Goal: Task Accomplishment & Management: Complete application form

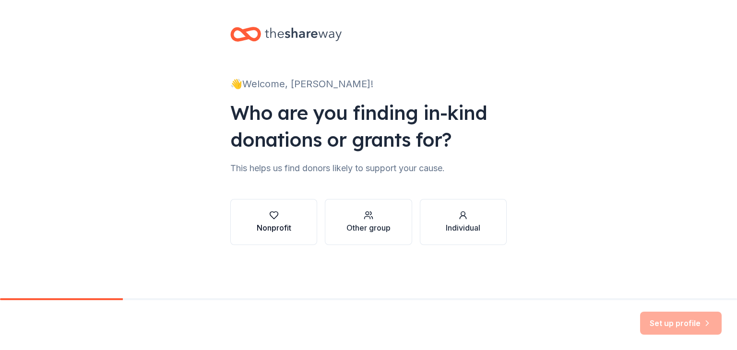
click at [269, 217] on icon "button" at bounding box center [274, 216] width 10 height 10
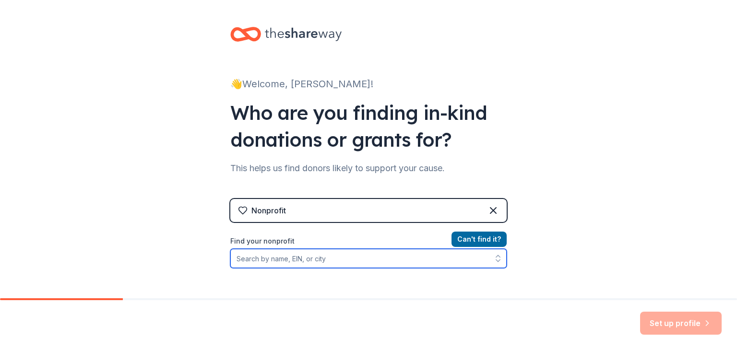
click at [360, 259] on input "Find your nonprofit" at bounding box center [368, 258] width 277 height 19
paste input "My name is ________ and I’m calling on behalf of the [PERSON_NAME] Elementary P…"
type input "My name is ________ and I’m calling on behalf of the [PERSON_NAME] Elementary P…"
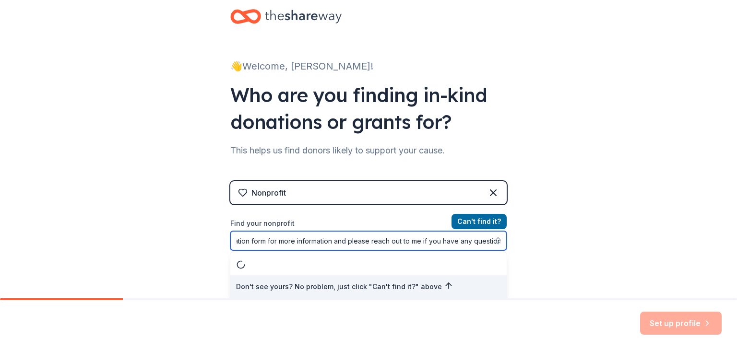
click at [367, 239] on input "My name is ________ and I’m calling on behalf of the [PERSON_NAME] Elementary P…" at bounding box center [368, 240] width 277 height 19
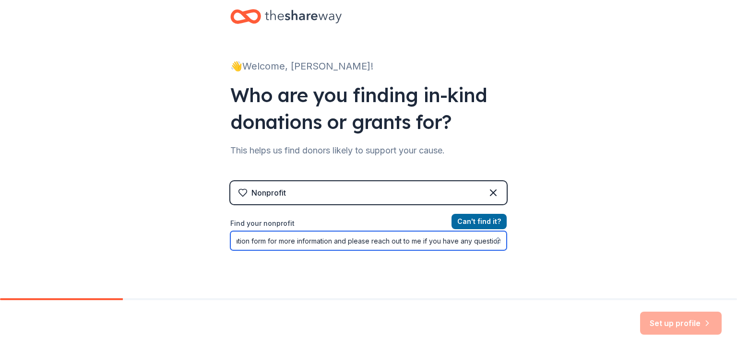
click at [367, 239] on input "My name is ________ and I’m calling on behalf of the [PERSON_NAME] Elementary P…" at bounding box center [368, 240] width 277 height 19
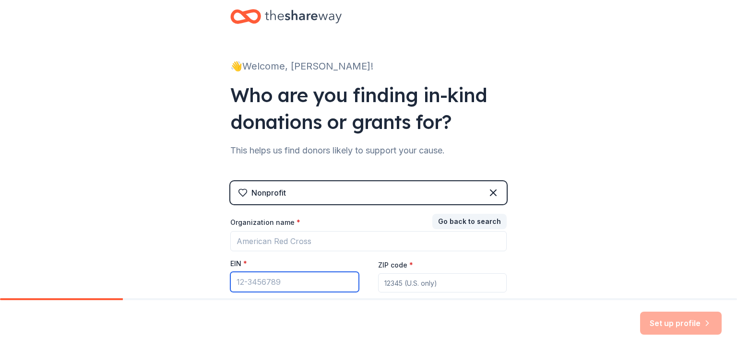
click at [289, 285] on input "EIN *" at bounding box center [294, 282] width 129 height 20
type input "[US_EMPLOYER_IDENTIFICATION_NUMBER]"
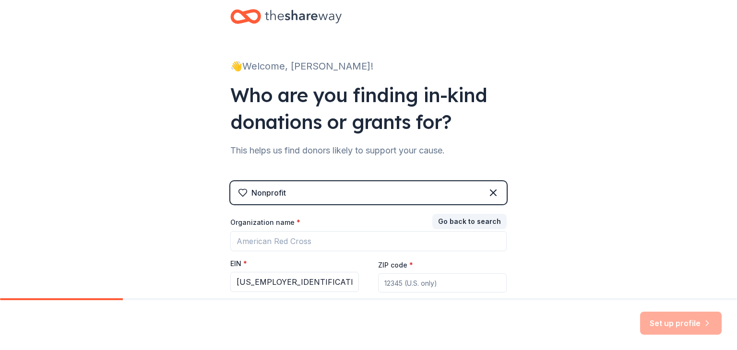
click at [455, 288] on input "ZIP code *" at bounding box center [442, 283] width 129 height 19
type input "77494"
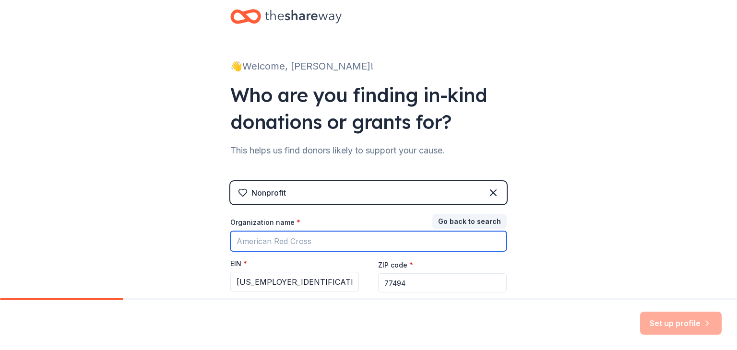
click at [328, 237] on input "Organization name *" at bounding box center [368, 241] width 277 height 20
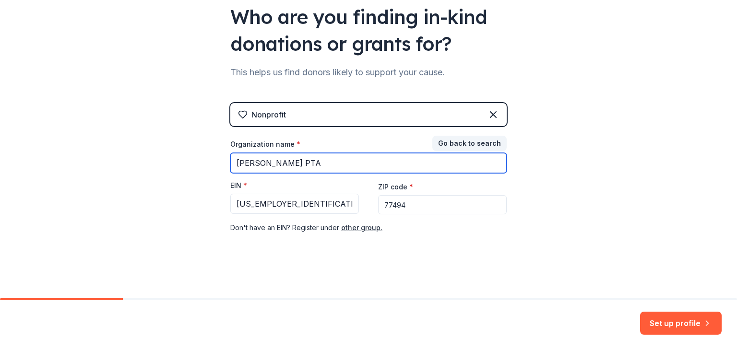
scroll to position [96, 0]
type input "[PERSON_NAME] PTA"
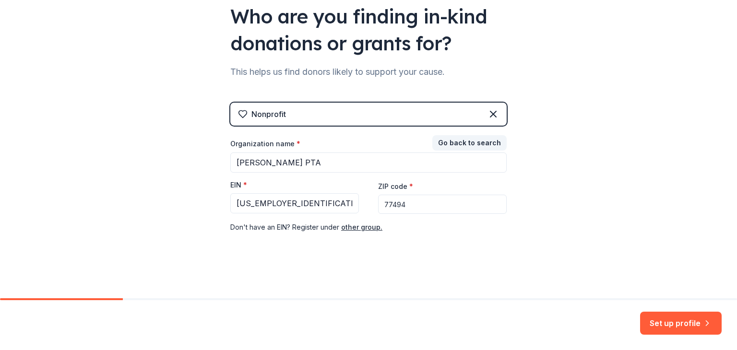
click at [419, 265] on div "👋 Welcome, [PERSON_NAME]! Who are you finding in-kind donations or grants for? …" at bounding box center [368, 101] width 307 height 395
click at [675, 320] on button "Set up profile" at bounding box center [681, 323] width 82 height 23
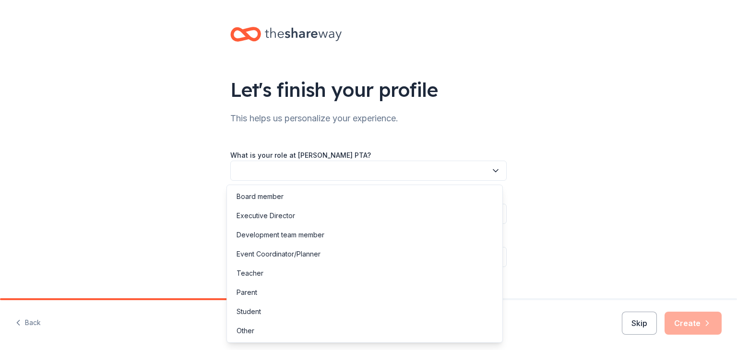
click at [366, 169] on button "button" at bounding box center [368, 171] width 277 height 20
click at [326, 195] on div "Board member" at bounding box center [365, 196] width 272 height 19
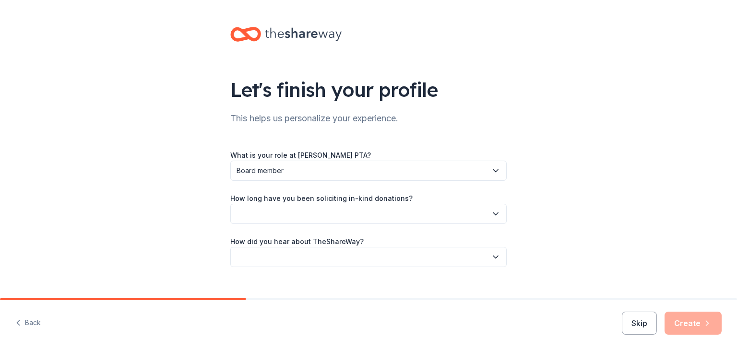
click at [332, 212] on button "button" at bounding box center [368, 214] width 277 height 20
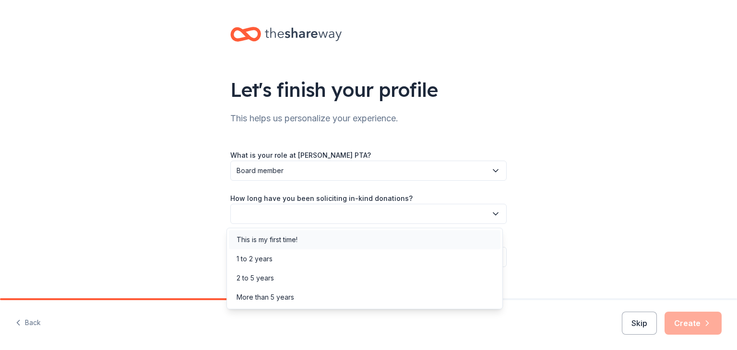
click at [336, 239] on div "This is my first time!" at bounding box center [365, 239] width 272 height 19
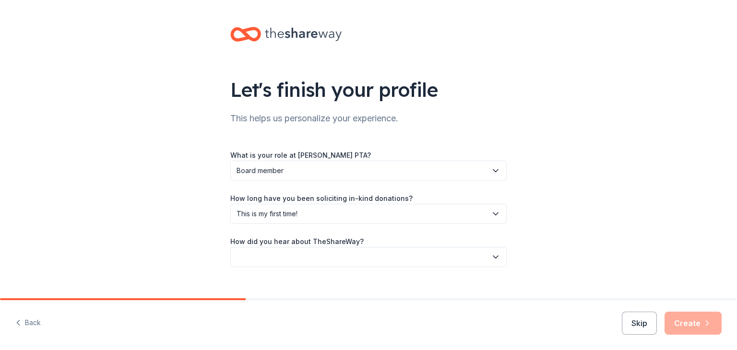
click at [339, 253] on button "button" at bounding box center [368, 257] width 277 height 20
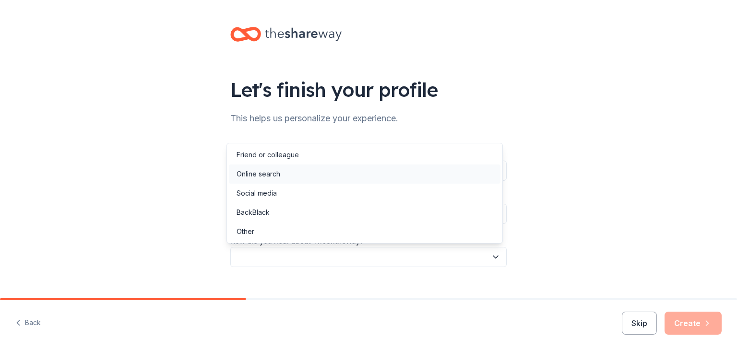
click at [327, 175] on div "Online search" at bounding box center [365, 174] width 272 height 19
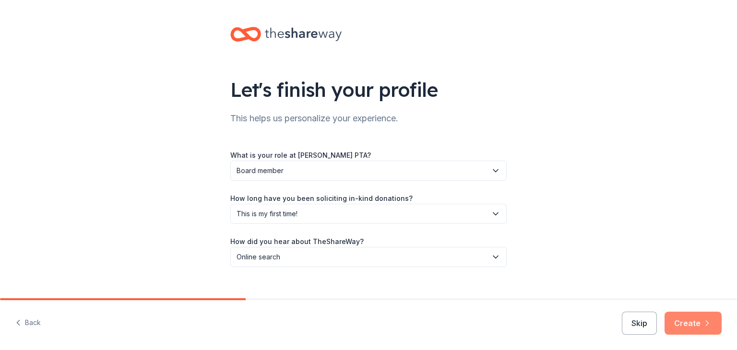
click at [686, 316] on button "Create" at bounding box center [693, 323] width 57 height 23
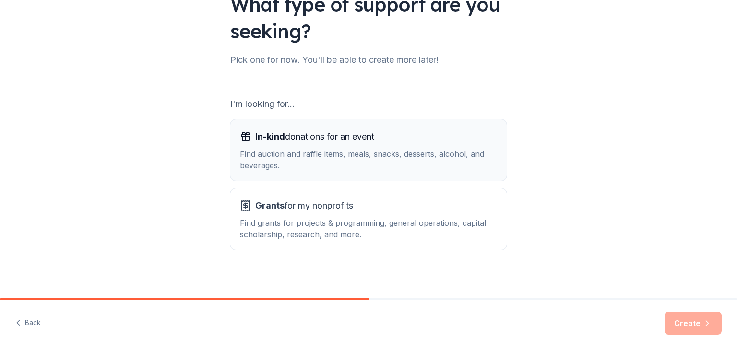
scroll to position [89, 0]
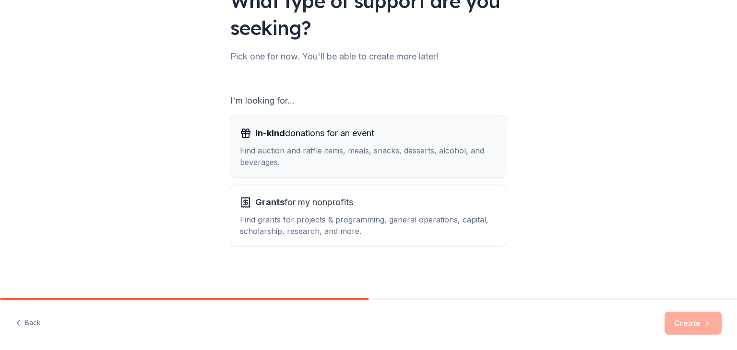
click at [353, 150] on div "Find auction and raffle items, meals, snacks, desserts, alcohol, and beverages." at bounding box center [368, 156] width 257 height 23
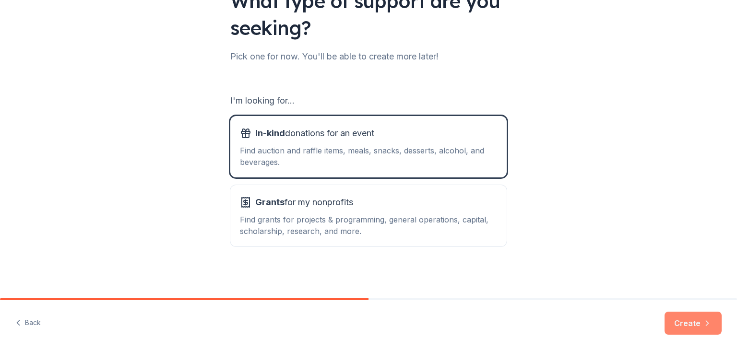
click at [702, 324] on button "Create" at bounding box center [693, 323] width 57 height 23
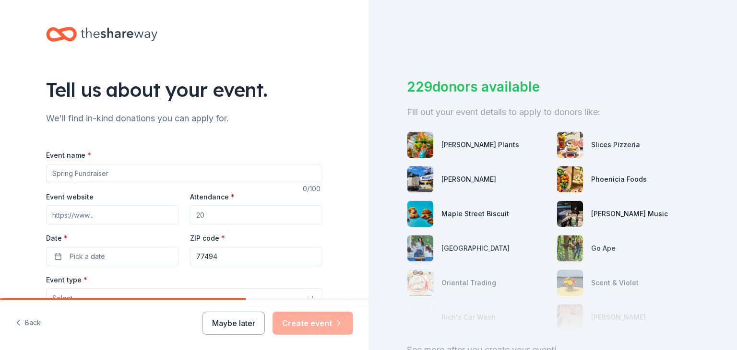
click at [86, 175] on input "Event name *" at bounding box center [184, 173] width 277 height 19
type input "GrizzFest [DATE] and Silent Auction"
click at [102, 217] on input "Event website" at bounding box center [112, 214] width 132 height 19
paste input "https://www.mgepta.org/fundraising"
type input "https://www.mgepta.org/fundraising"
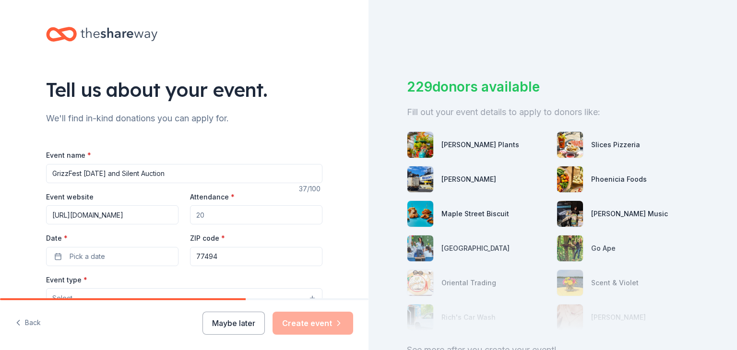
click at [193, 212] on input "Attendance *" at bounding box center [256, 214] width 132 height 19
click at [200, 217] on input "Attendance *" at bounding box center [256, 214] width 132 height 19
type input "1000"
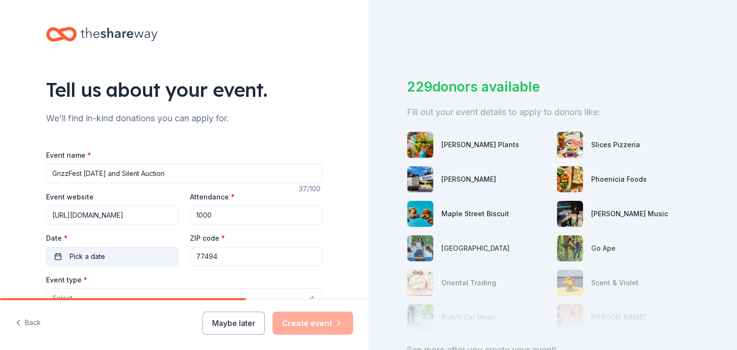
click at [96, 256] on span "Pick a date" at bounding box center [88, 257] width 36 height 12
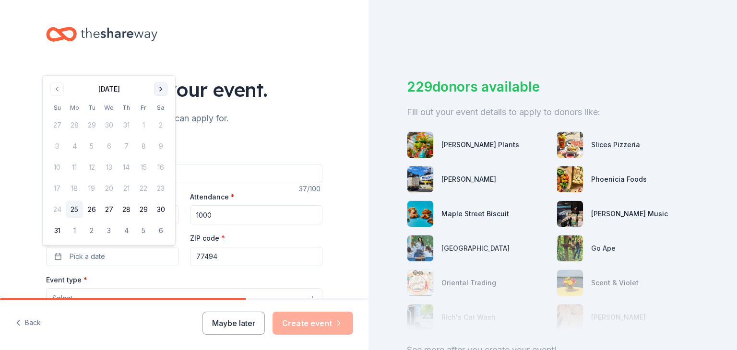
click at [159, 90] on button "Go to next month" at bounding box center [160, 89] width 13 height 13
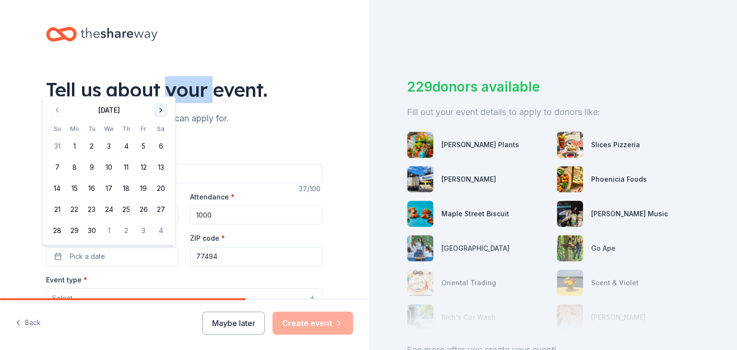
click at [159, 90] on div "Tell us about your event." at bounding box center [184, 89] width 277 height 27
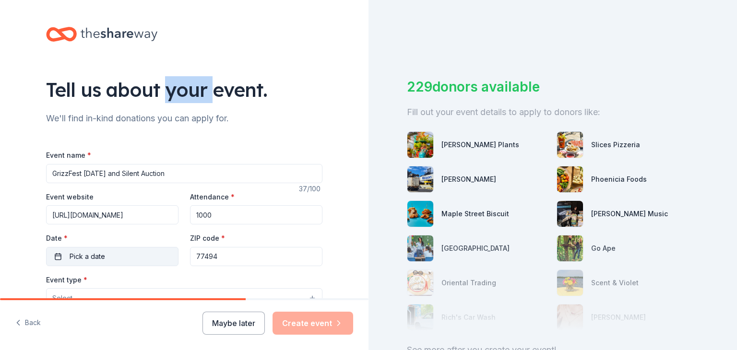
click at [107, 259] on button "Pick a date" at bounding box center [112, 256] width 132 height 19
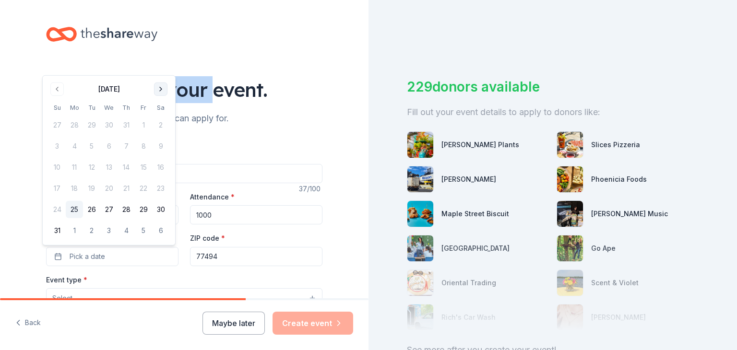
click at [161, 89] on button "Go to next month" at bounding box center [160, 89] width 13 height 13
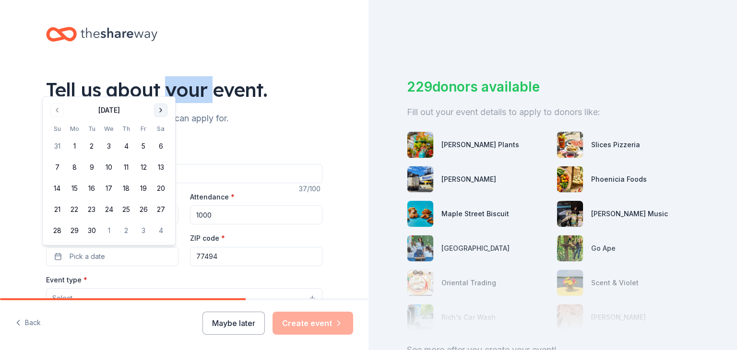
click at [159, 112] on button "Go to next month" at bounding box center [160, 110] width 13 height 13
click at [142, 146] on button "7" at bounding box center [143, 146] width 17 height 17
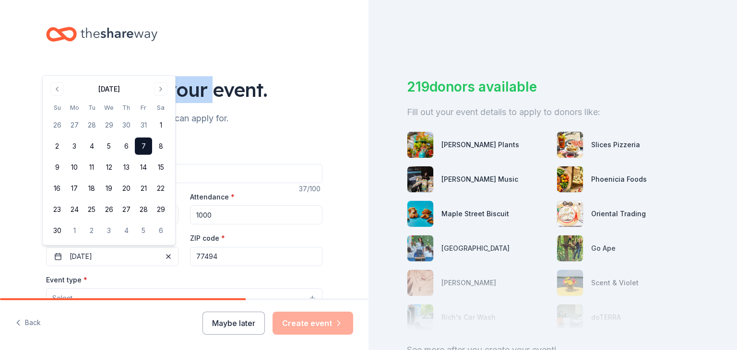
click at [141, 145] on button "7" at bounding box center [143, 146] width 17 height 17
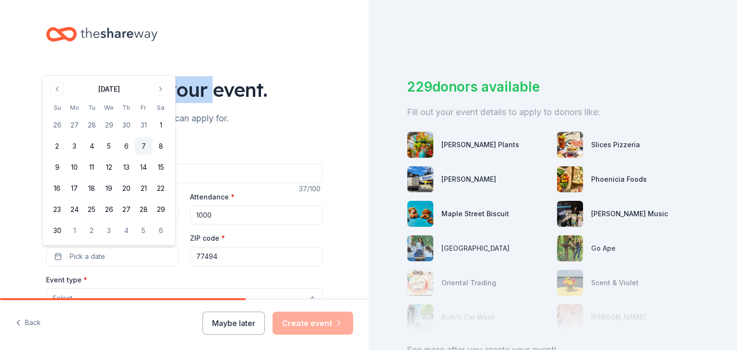
click at [145, 145] on button "7" at bounding box center [143, 146] width 17 height 17
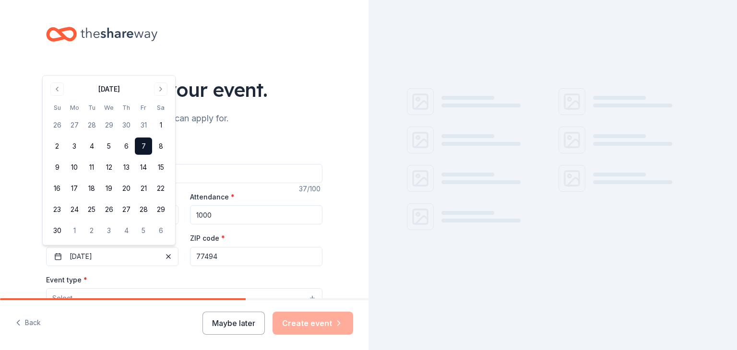
click at [336, 254] on div "Tell us about your event. We'll find in-kind donations you can apply for. Event…" at bounding box center [184, 319] width 369 height 639
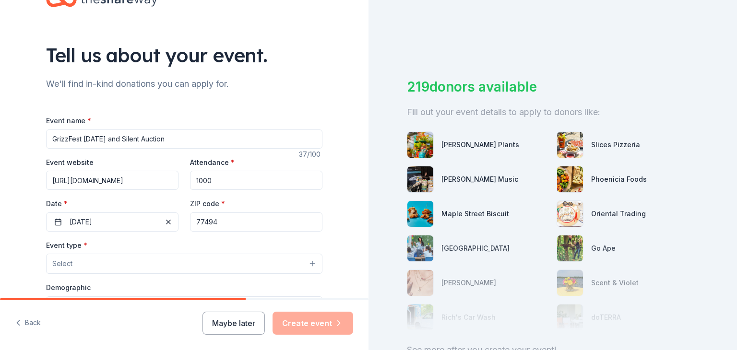
scroll to position [96, 0]
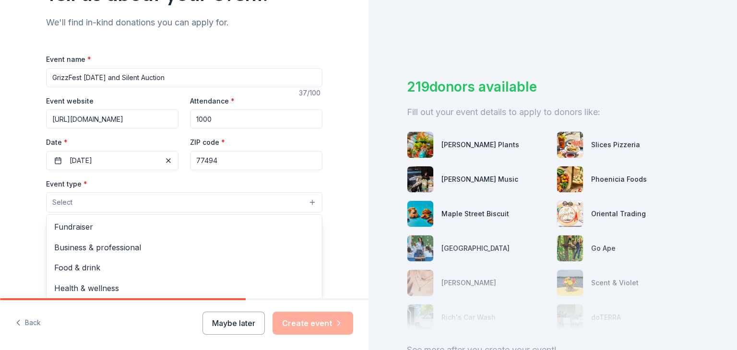
click at [129, 203] on button "Select" at bounding box center [184, 203] width 277 height 20
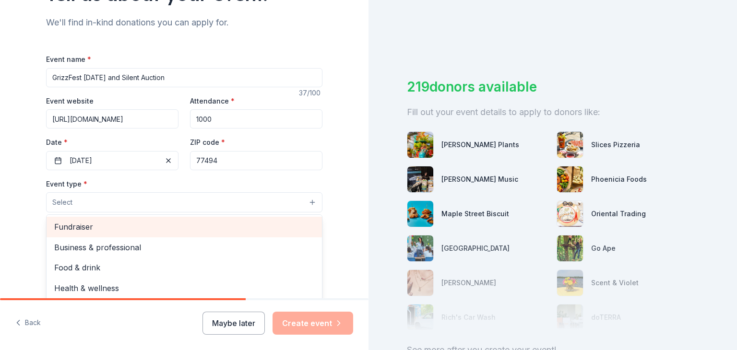
click at [128, 227] on span "Fundraiser" at bounding box center [184, 227] width 260 height 12
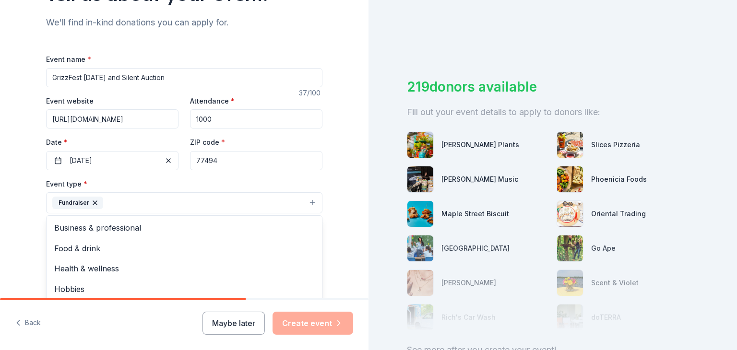
click at [342, 209] on div "Tell us about your event. We'll find in-kind donations you can apply for. Event…" at bounding box center [184, 224] width 369 height 640
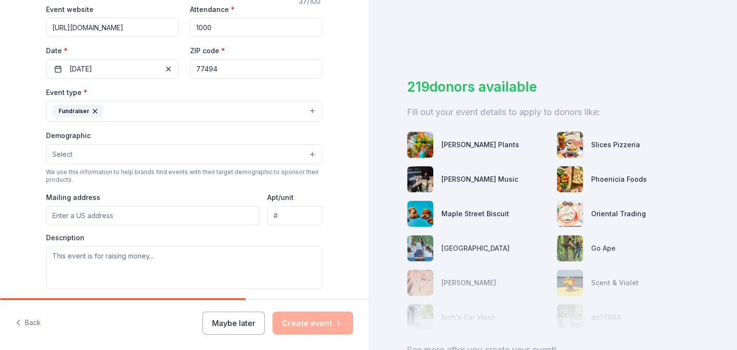
scroll to position [192, 0]
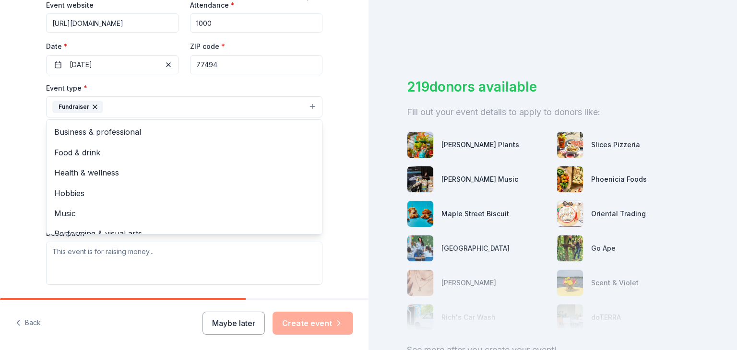
click at [276, 108] on button "Fundraiser" at bounding box center [184, 106] width 277 height 21
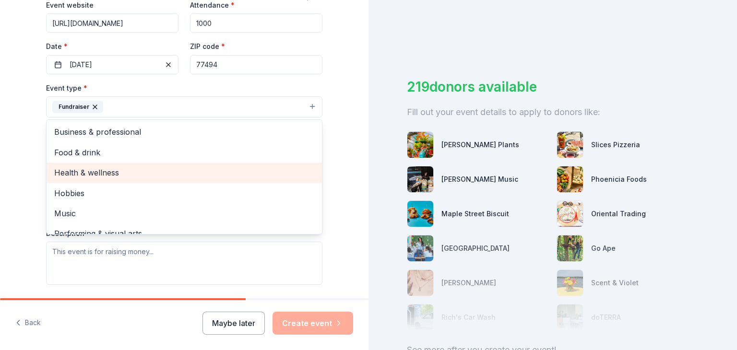
scroll to position [12, 0]
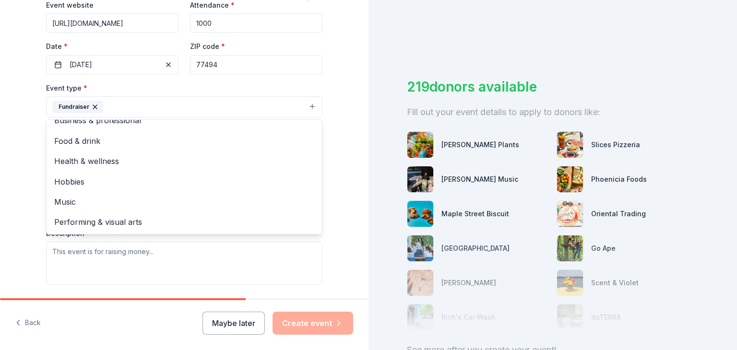
click at [338, 145] on div "Tell us about your event. We'll find in-kind donations you can apply for. Event…" at bounding box center [184, 128] width 369 height 640
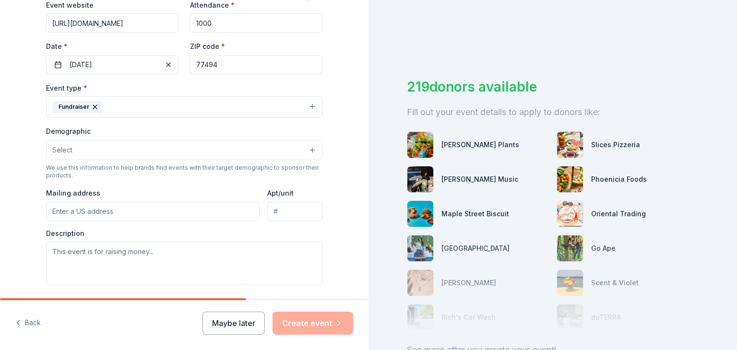
click at [119, 149] on button "Select" at bounding box center [184, 150] width 277 height 20
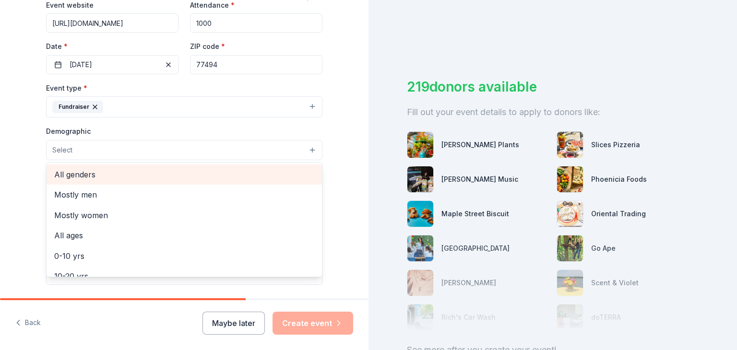
click at [113, 171] on span "All genders" at bounding box center [184, 175] width 260 height 12
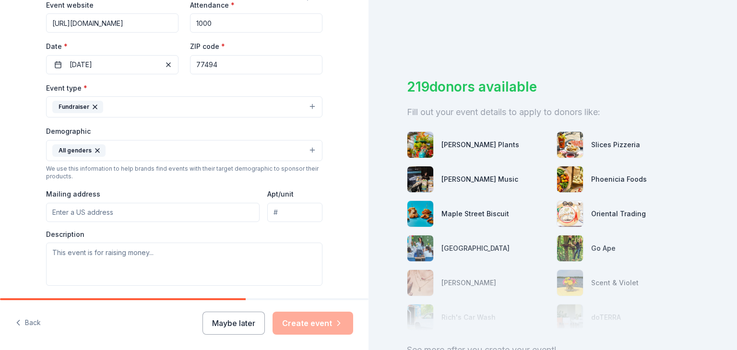
click at [162, 149] on button "All genders" at bounding box center [184, 150] width 277 height 21
click at [152, 148] on button "All genders" at bounding box center [184, 150] width 277 height 21
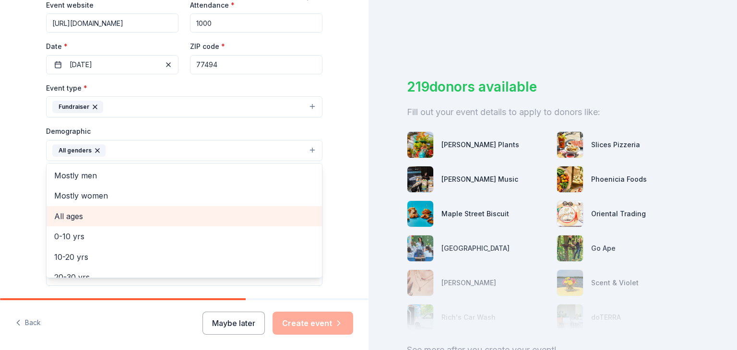
click at [141, 215] on span "All ages" at bounding box center [184, 216] width 260 height 12
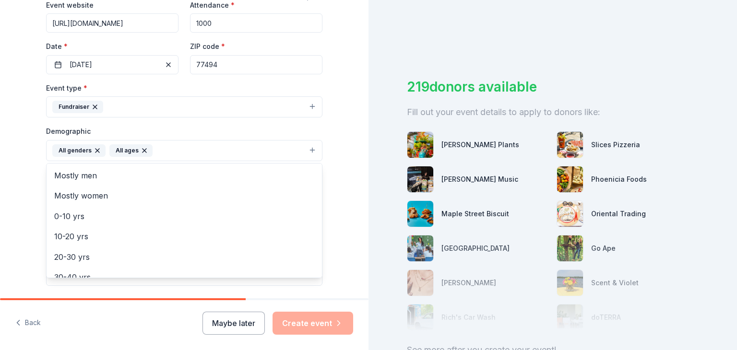
click at [340, 198] on div "Tell us about your event. We'll find in-kind donations you can apply for. Event…" at bounding box center [184, 128] width 369 height 641
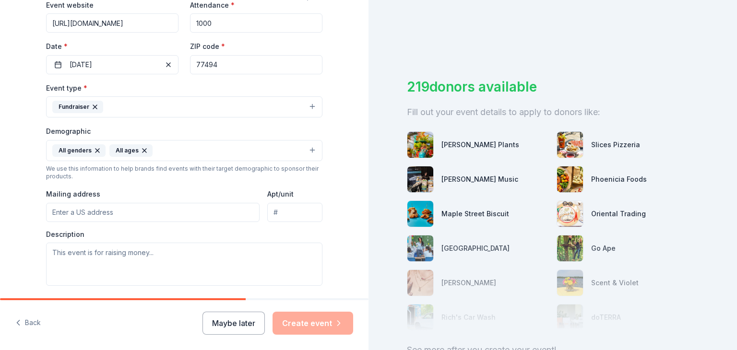
click at [144, 214] on input "Mailing address" at bounding box center [153, 212] width 214 height 19
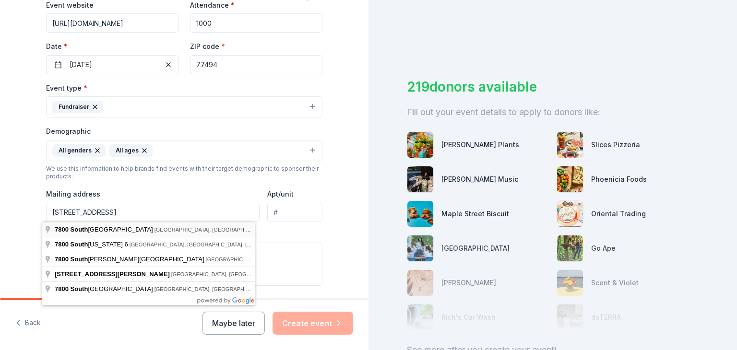
type input "7800 South Fry Road, Katy, TX, 77494"
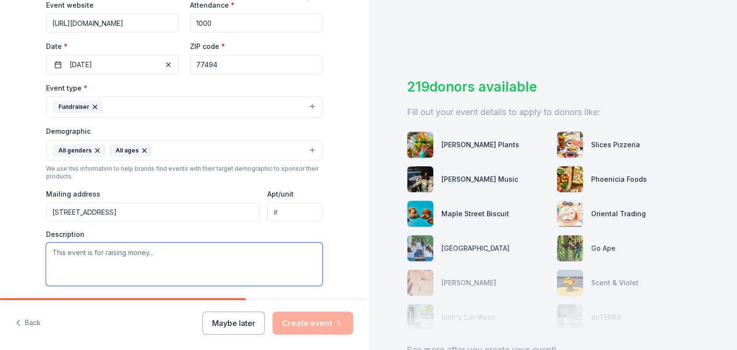
click at [141, 253] on textarea at bounding box center [184, 264] width 277 height 43
type textarea "P"
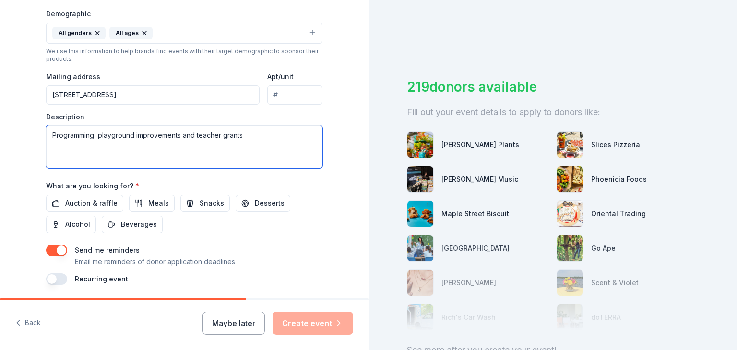
scroll to position [342, 0]
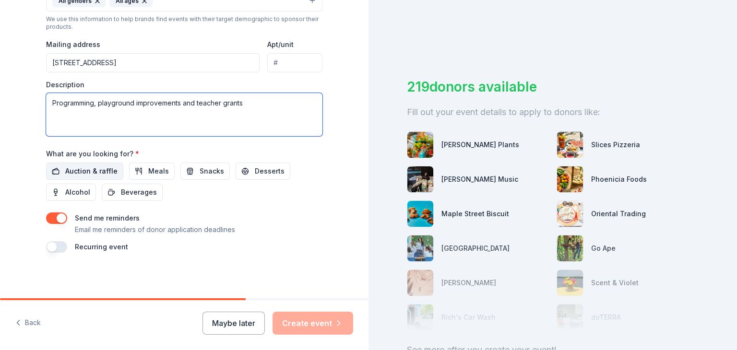
type textarea "Programming, playground improvements and teacher grants"
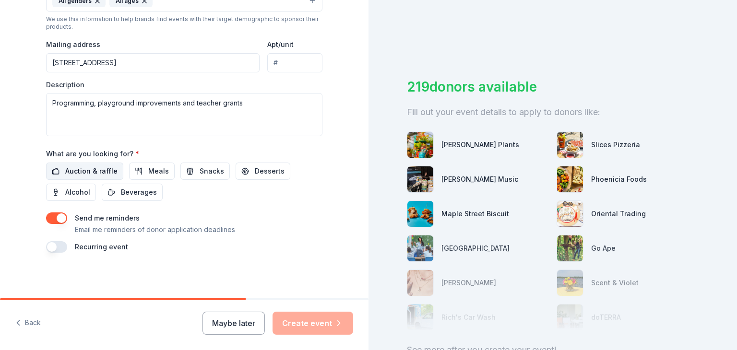
click at [84, 166] on span "Auction & raffle" at bounding box center [91, 172] width 52 height 12
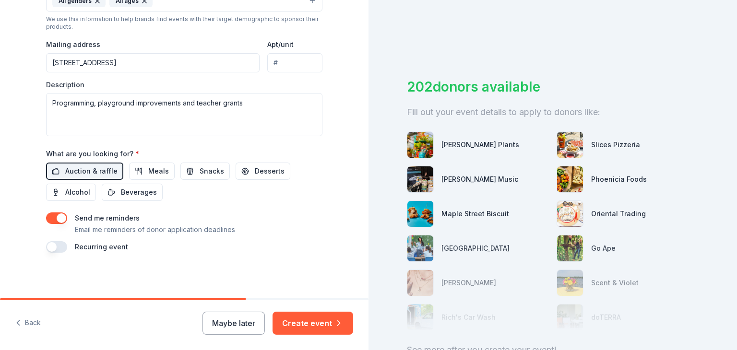
click at [50, 247] on button "button" at bounding box center [56, 247] width 21 height 12
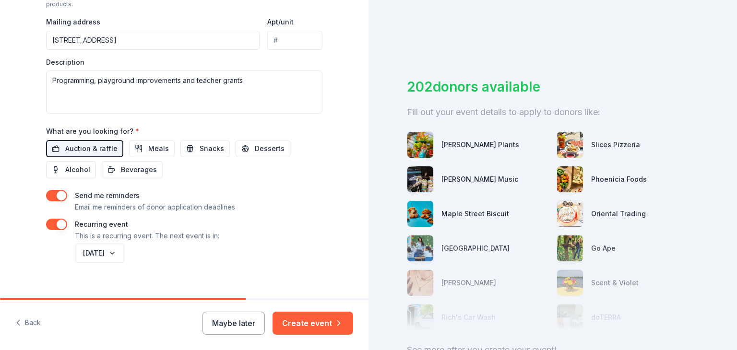
scroll to position [376, 0]
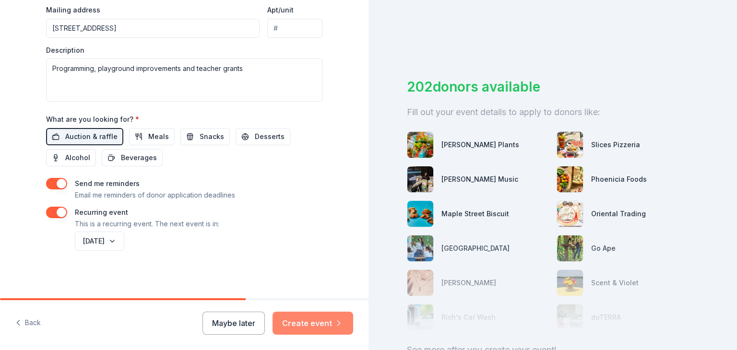
click at [315, 325] on button "Create event" at bounding box center [313, 323] width 81 height 23
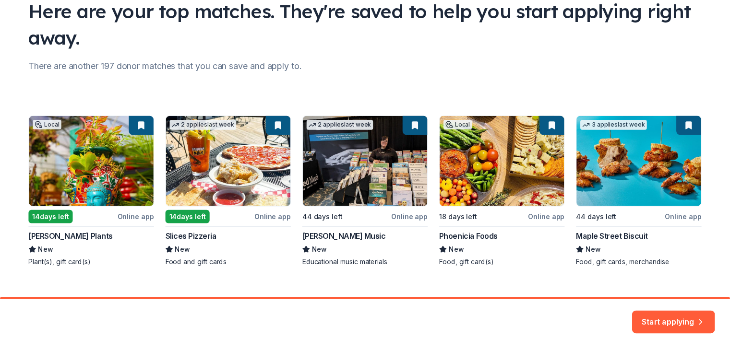
scroll to position [96, 0]
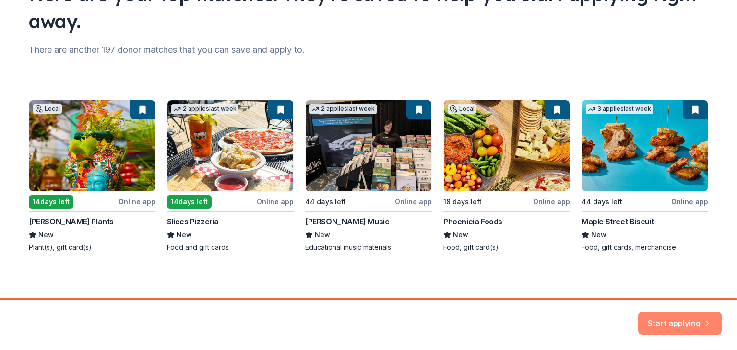
click at [673, 319] on button "Start applying" at bounding box center [680, 317] width 84 height 23
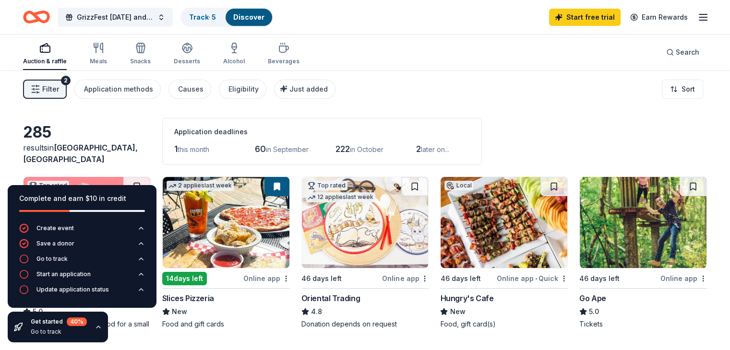
scroll to position [48, 0]
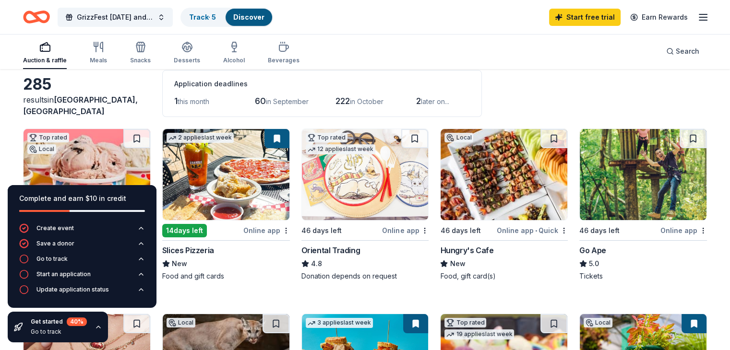
click at [240, 194] on img at bounding box center [226, 174] width 127 height 91
click at [277, 136] on button at bounding box center [277, 138] width 25 height 19
click at [515, 203] on img at bounding box center [504, 174] width 127 height 91
click at [542, 135] on button at bounding box center [554, 138] width 27 height 19
click at [628, 193] on img at bounding box center [643, 174] width 127 height 91
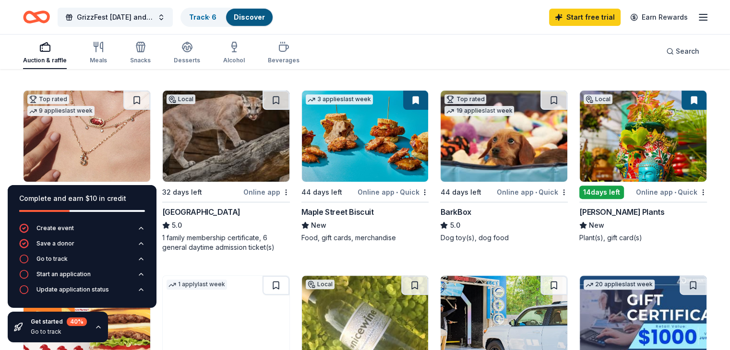
scroll to position [288, 0]
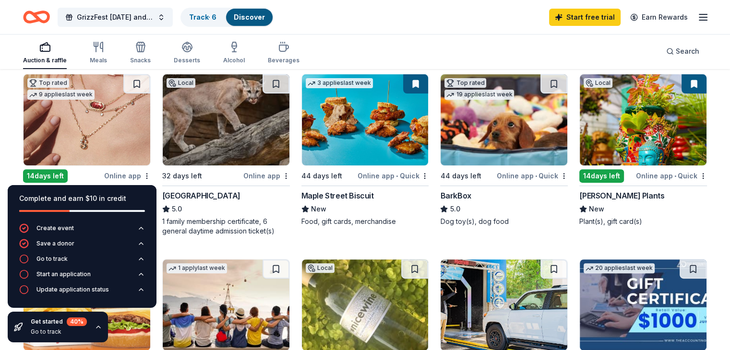
click at [379, 155] on img at bounding box center [365, 119] width 127 height 91
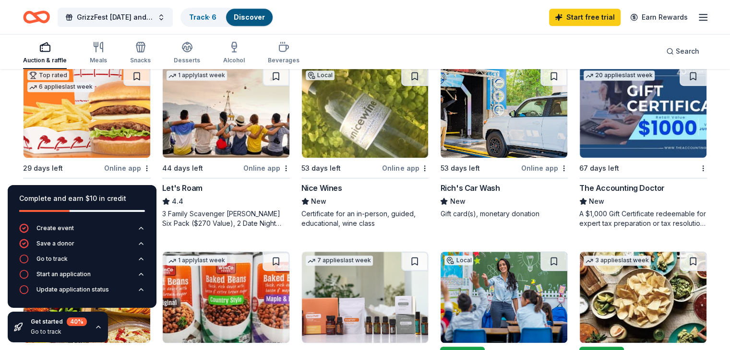
scroll to position [480, 0]
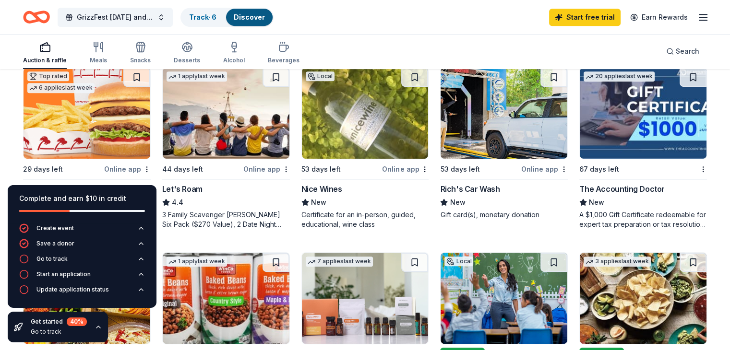
click at [121, 130] on img at bounding box center [87, 113] width 127 height 91
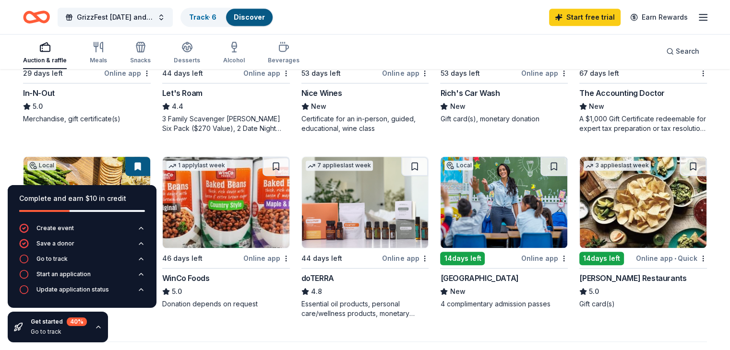
scroll to position [624, 0]
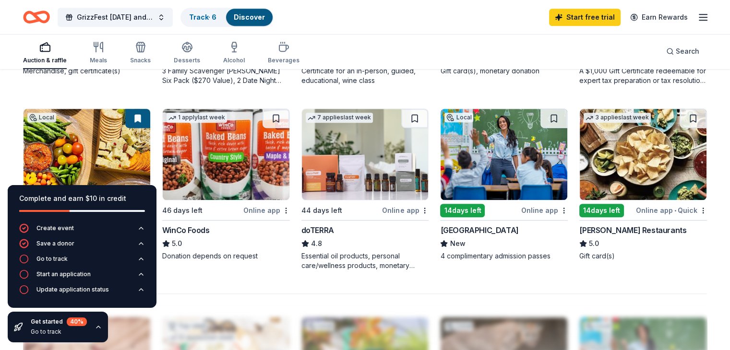
click at [630, 180] on img at bounding box center [643, 154] width 127 height 91
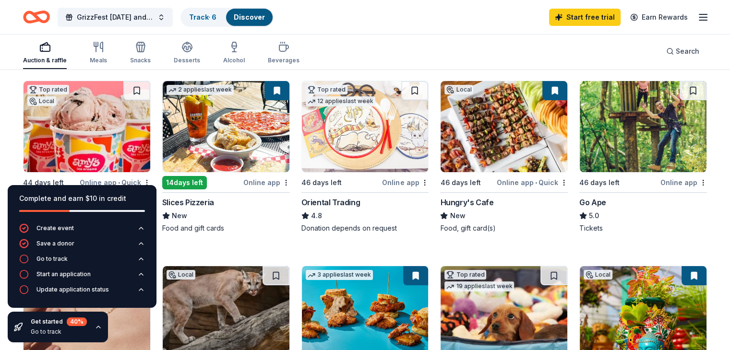
scroll to position [144, 0]
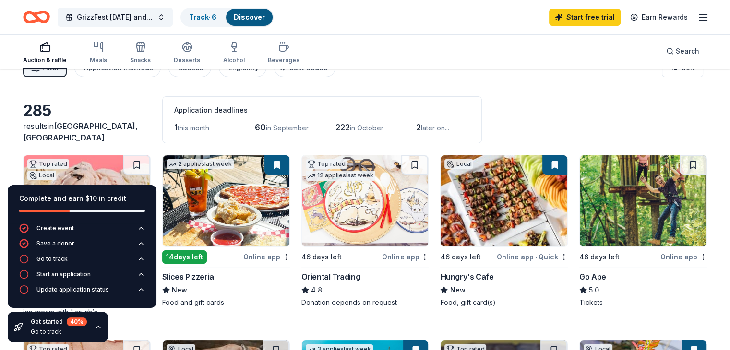
scroll to position [0, 0]
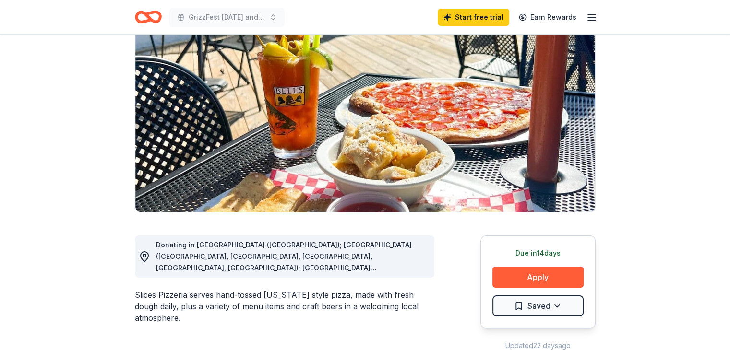
scroll to position [96, 0]
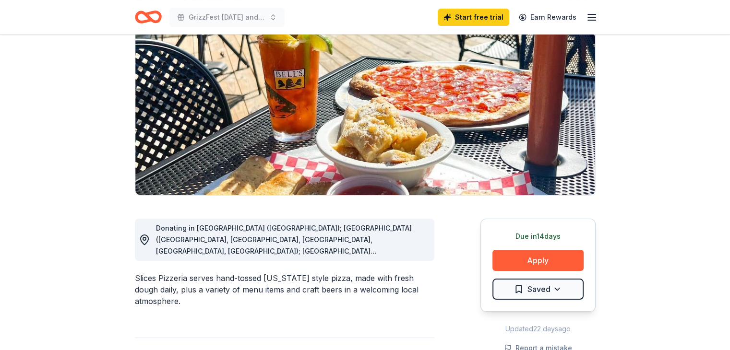
click at [386, 247] on span "Donating in AL (Huntsville); AZ (Scottsdale, Gilbert, Flagstaff, Chandler, Peor…" at bounding box center [284, 320] width 256 height 193
click at [145, 239] on circle at bounding box center [144, 239] width 3 height 3
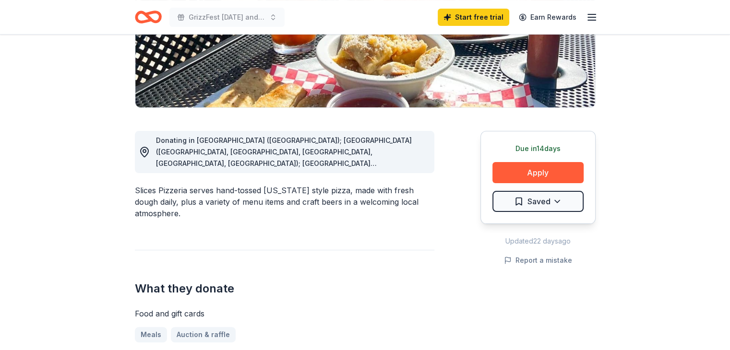
scroll to position [240, 0]
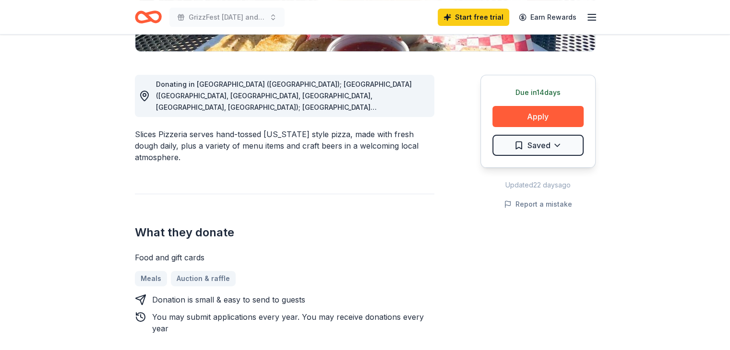
click at [146, 93] on icon at bounding box center [145, 96] width 12 height 12
click at [178, 141] on div "Slices Pizzeria serves hand-tossed New York style pizza, made with fresh dough …" at bounding box center [285, 146] width 300 height 35
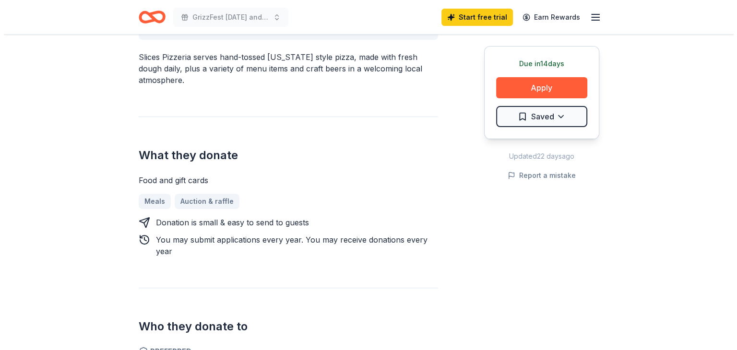
scroll to position [288, 0]
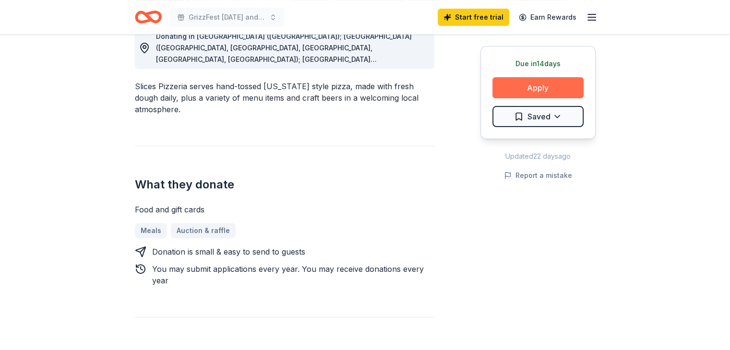
click at [543, 83] on button "Apply" at bounding box center [538, 87] width 91 height 21
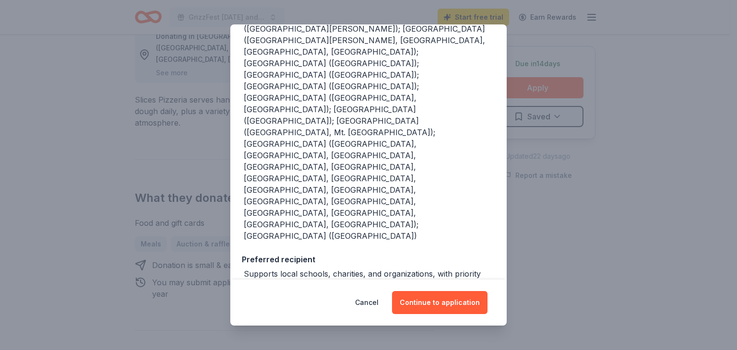
scroll to position [180, 0]
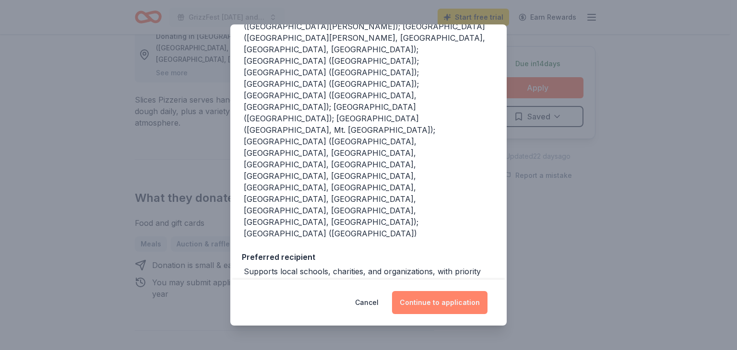
click at [443, 302] on button "Continue to application" at bounding box center [440, 302] width 96 height 23
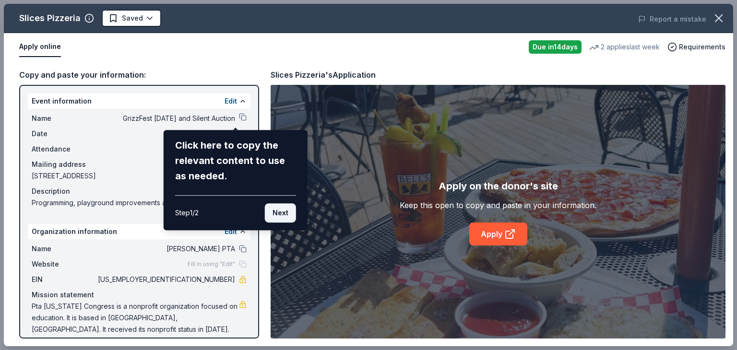
click at [279, 212] on button "Next" at bounding box center [280, 213] width 31 height 19
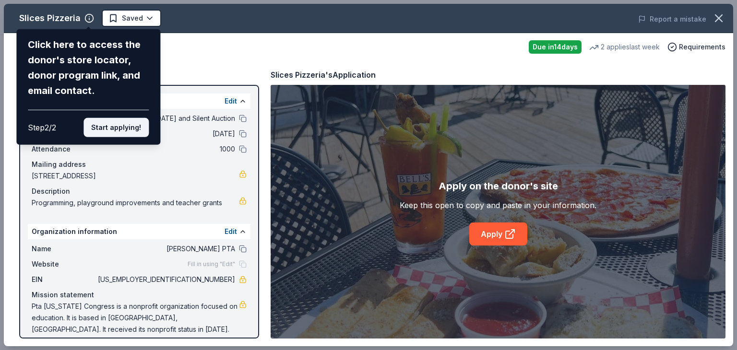
click at [119, 126] on button "Start applying!" at bounding box center [116, 127] width 65 height 19
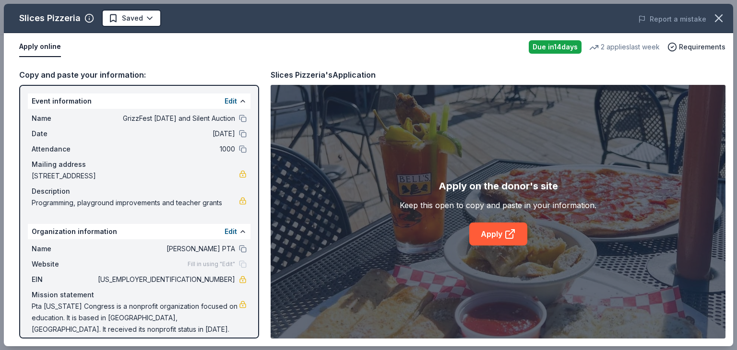
click at [84, 16] on div "Slices Pizzeria Saved Report a mistake Apply online Due in 14 days 2 applies la…" at bounding box center [369, 175] width 730 height 343
click at [89, 19] on div "Slices Pizzeria Saved Report a mistake Apply online Due in 14 days 2 applies la…" at bounding box center [369, 175] width 730 height 343
click at [58, 17] on div "Slices Pizzeria" at bounding box center [49, 18] width 61 height 15
click at [500, 235] on link "Apply" at bounding box center [499, 234] width 58 height 23
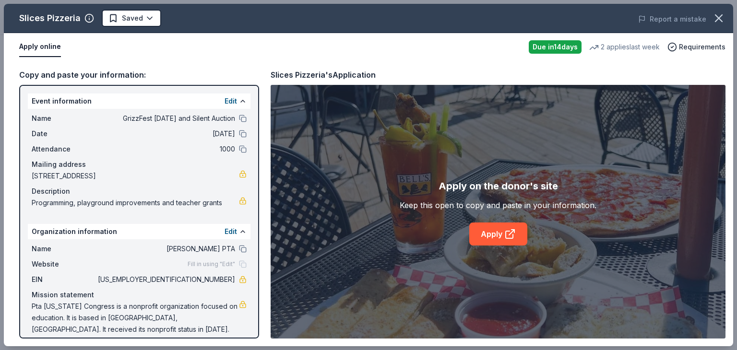
click at [199, 245] on span "Michael Griffin PTA" at bounding box center [165, 249] width 139 height 12
click at [239, 248] on button at bounding box center [243, 249] width 8 height 8
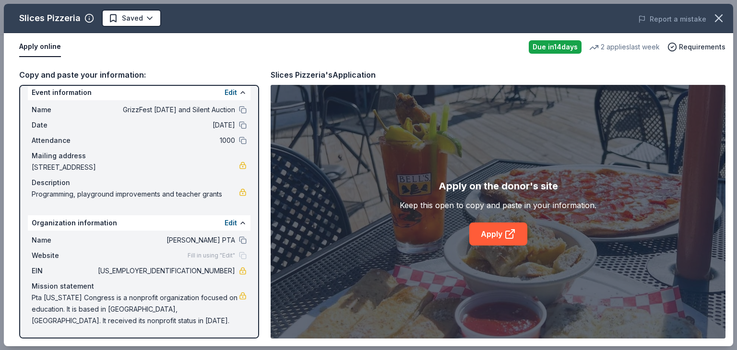
click at [193, 272] on span "11-3779918" at bounding box center [165, 271] width 139 height 12
click at [200, 272] on span "11-3779918" at bounding box center [165, 271] width 139 height 12
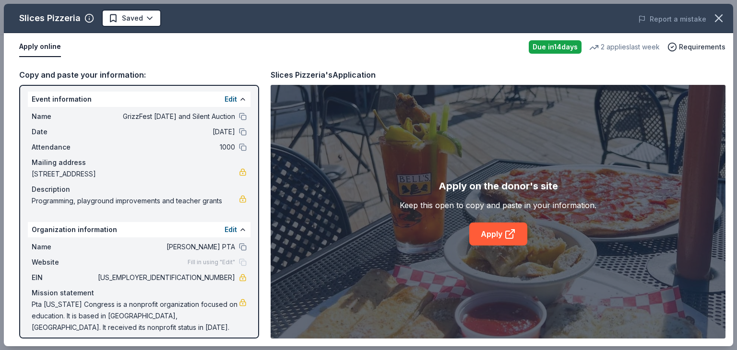
scroll to position [0, 0]
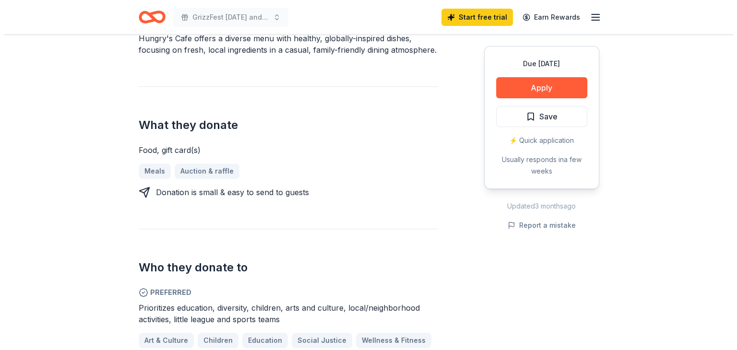
scroll to position [336, 0]
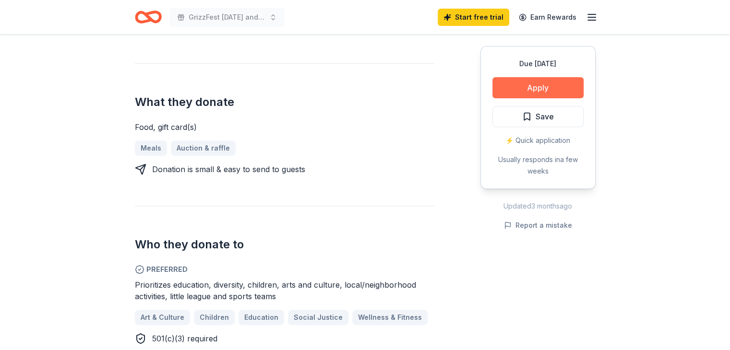
click at [540, 87] on button "Apply" at bounding box center [538, 87] width 91 height 21
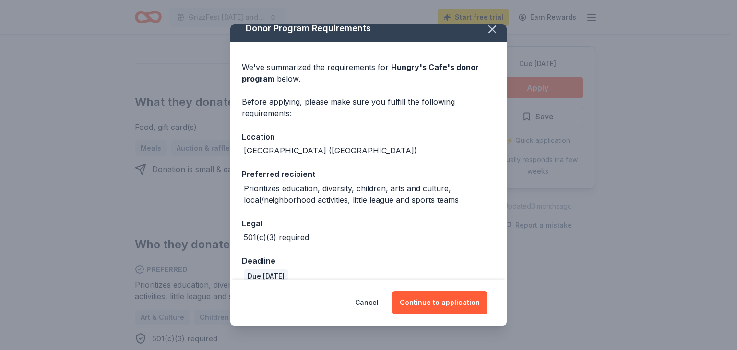
scroll to position [24, 0]
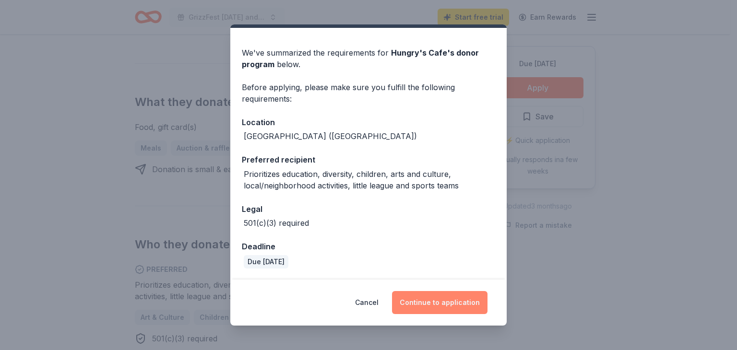
click at [453, 303] on button "Continue to application" at bounding box center [440, 302] width 96 height 23
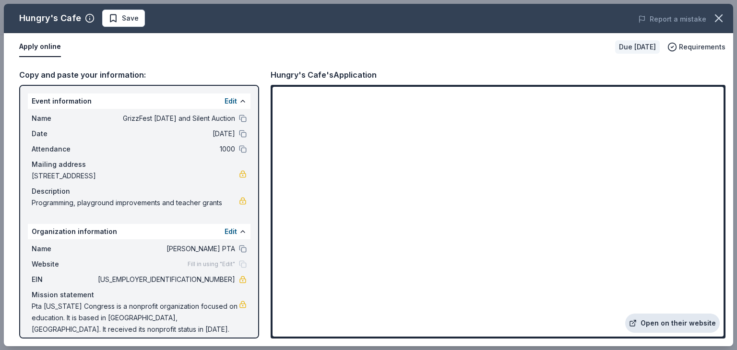
click at [674, 323] on link "Open on their website" at bounding box center [673, 323] width 95 height 19
click at [239, 250] on button at bounding box center [243, 249] width 8 height 8
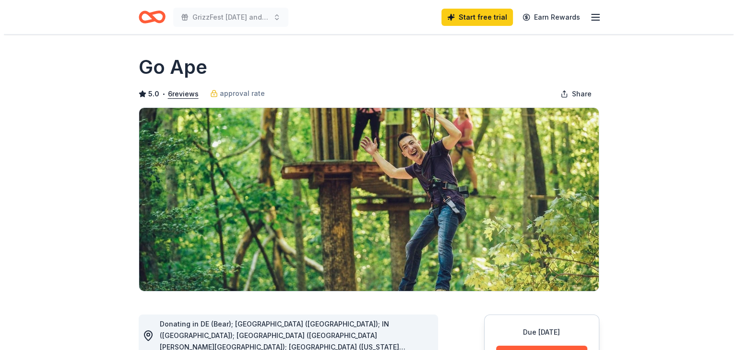
scroll to position [96, 0]
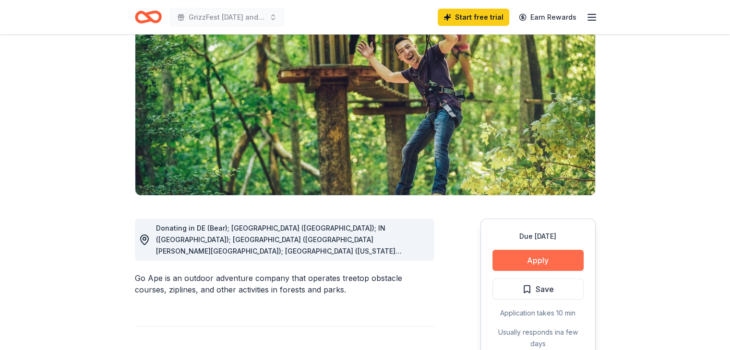
click at [542, 261] on button "Apply" at bounding box center [538, 260] width 91 height 21
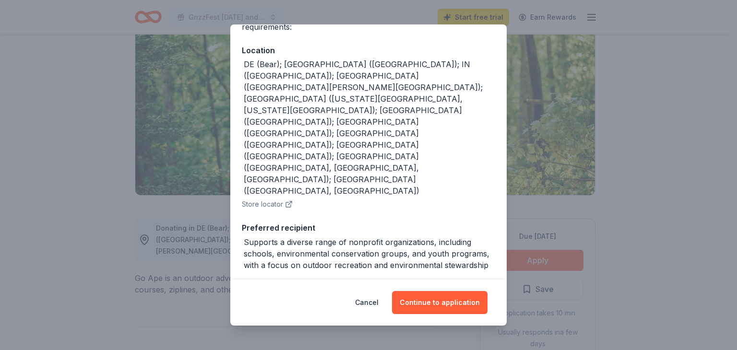
scroll to position [121, 0]
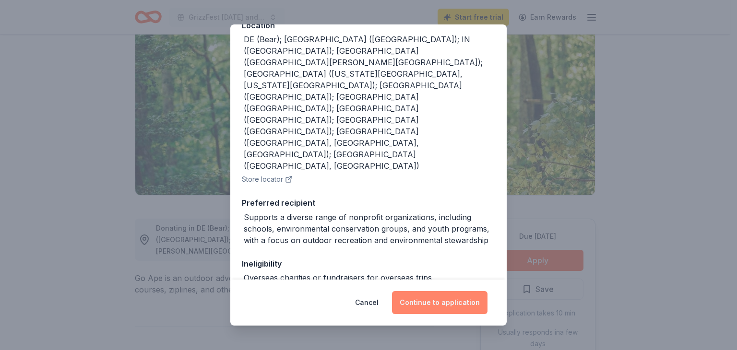
click at [442, 301] on button "Continue to application" at bounding box center [440, 302] width 96 height 23
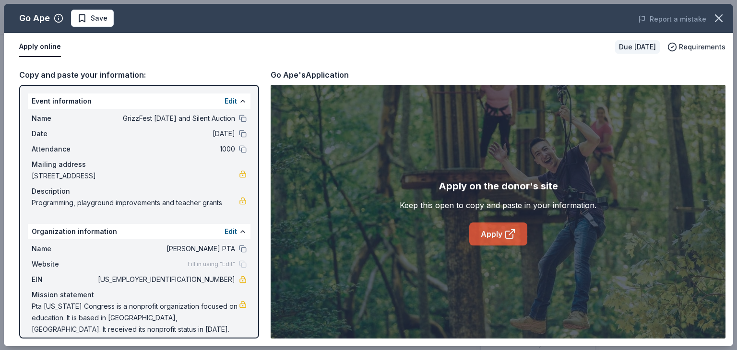
click at [497, 235] on link "Apply" at bounding box center [499, 234] width 58 height 23
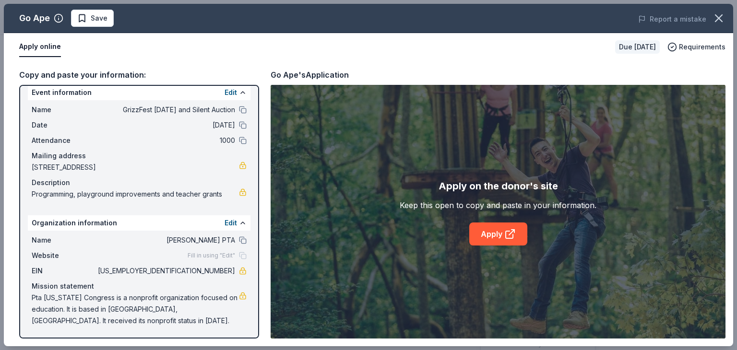
click at [162, 294] on span "Pta [US_STATE] Congress is a nonprofit organization focused on education. It is…" at bounding box center [135, 309] width 207 height 35
click at [492, 232] on link "Apply" at bounding box center [499, 234] width 58 height 23
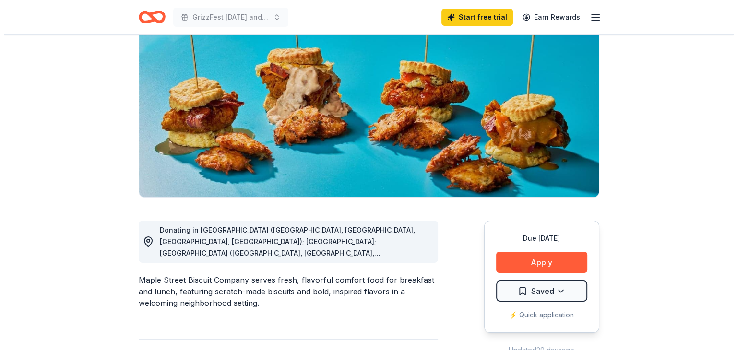
scroll to position [96, 0]
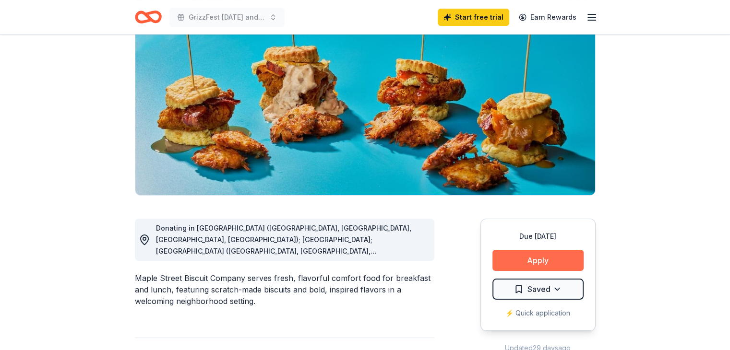
click at [534, 263] on button "Apply" at bounding box center [538, 260] width 91 height 21
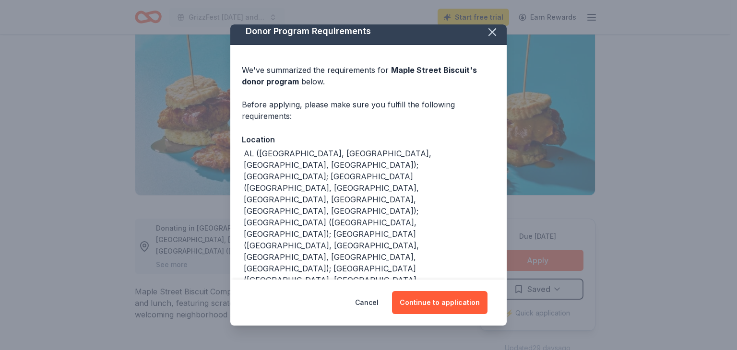
scroll to position [0, 0]
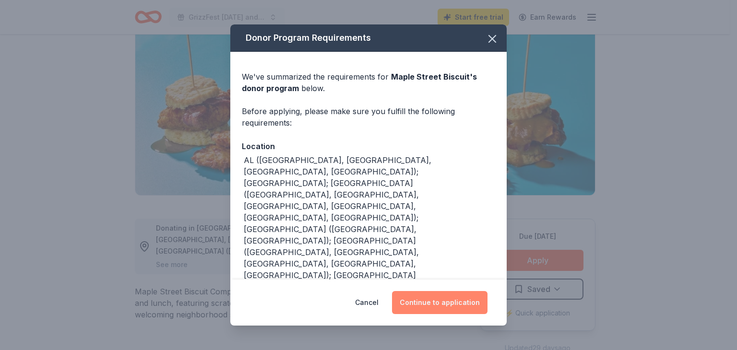
click at [431, 301] on button "Continue to application" at bounding box center [440, 302] width 96 height 23
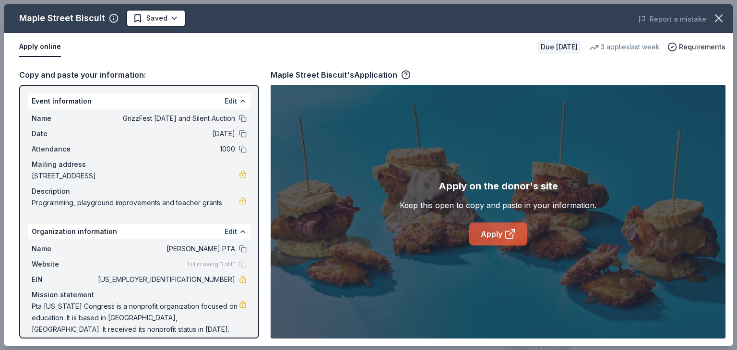
click at [490, 234] on link "Apply" at bounding box center [499, 234] width 58 height 23
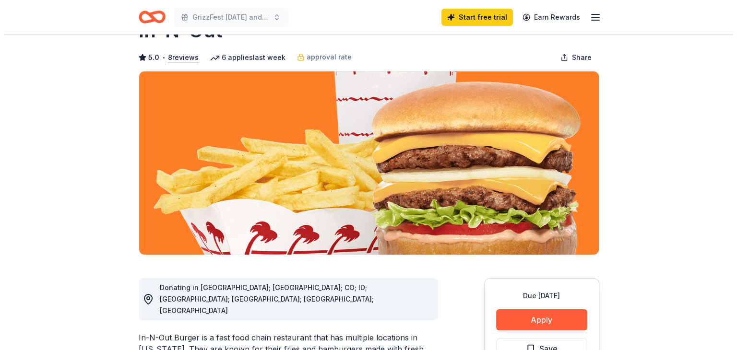
scroll to position [144, 0]
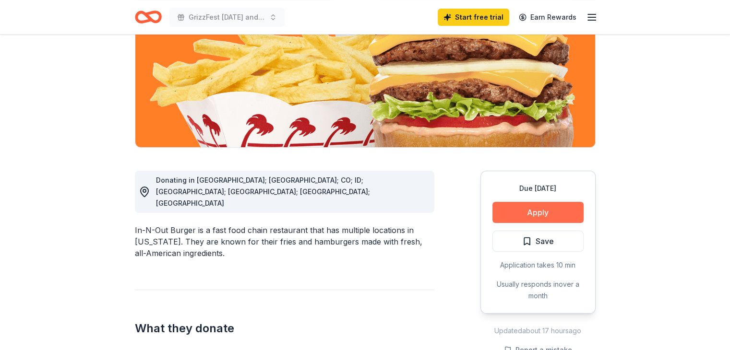
click at [540, 212] on button "Apply" at bounding box center [538, 212] width 91 height 21
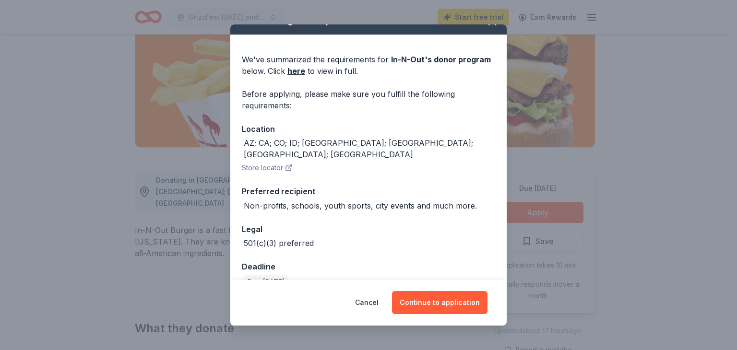
scroll to position [26, 0]
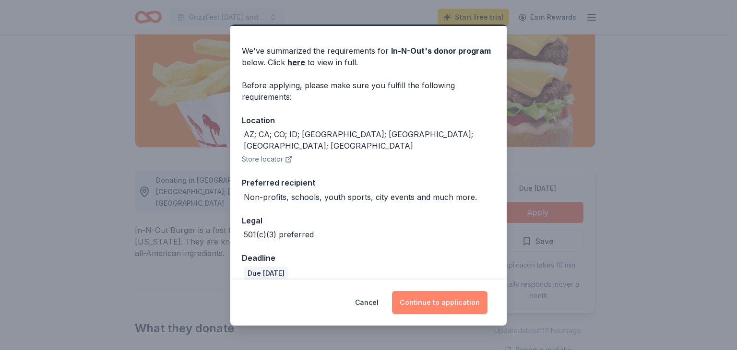
click at [438, 306] on button "Continue to application" at bounding box center [440, 302] width 96 height 23
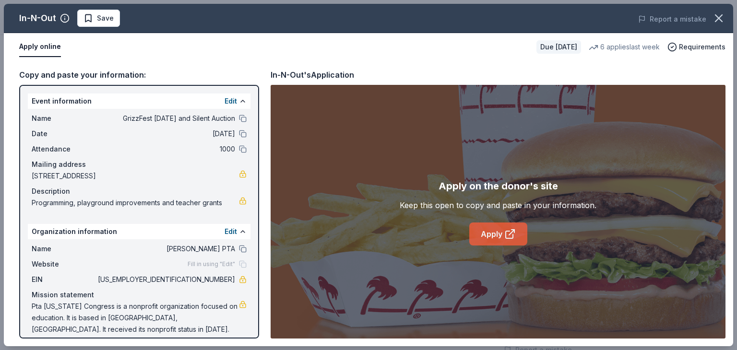
click at [488, 236] on link "Apply" at bounding box center [499, 234] width 58 height 23
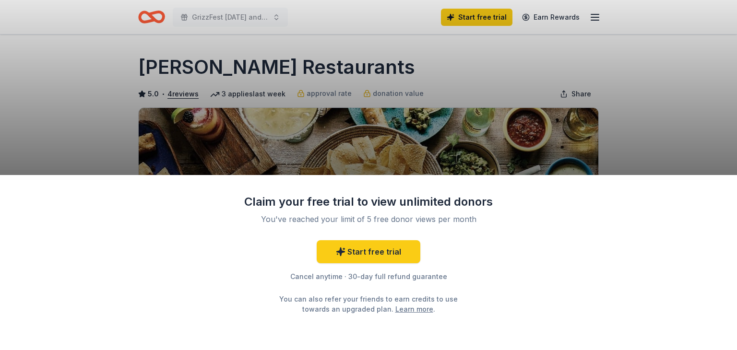
click at [640, 131] on div "Claim your free trial to view unlimited donors You've reached your limit of 5 f…" at bounding box center [368, 175] width 737 height 350
